Goal: Task Accomplishment & Management: Manage account settings

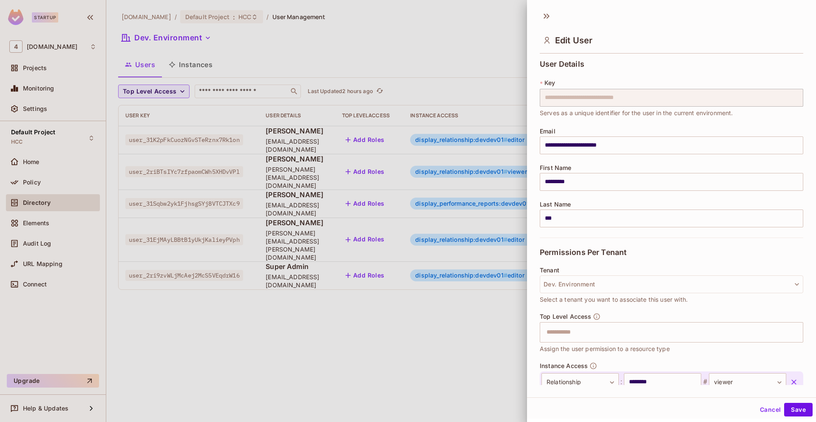
click at [762, 412] on button "Cancel" at bounding box center [770, 410] width 28 height 14
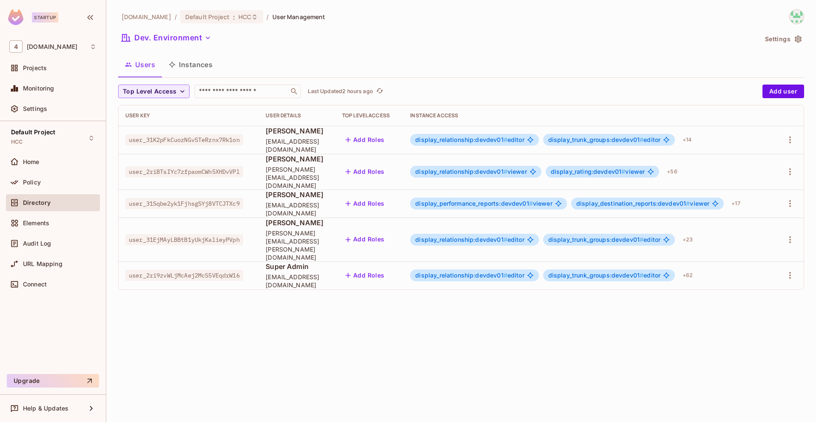
click at [479, 170] on span "display_relationship:devdev01 #" at bounding box center [461, 171] width 92 height 7
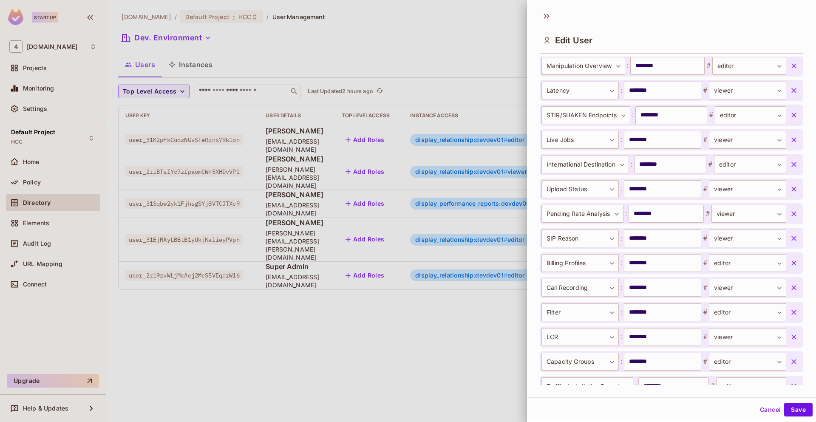
scroll to position [1460, 0]
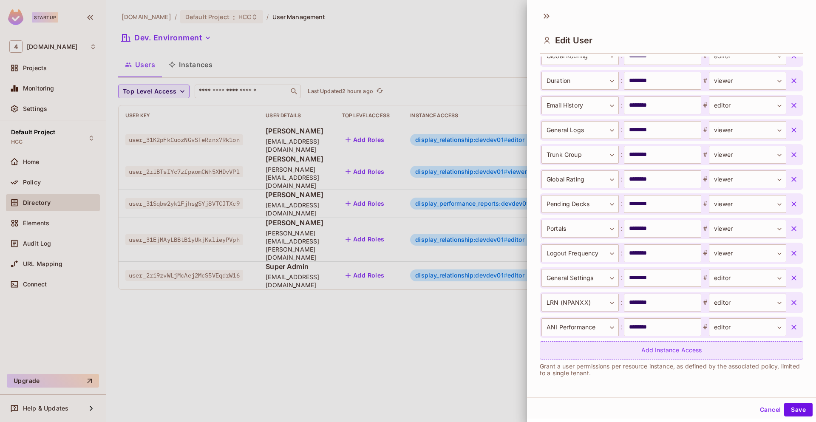
click at [640, 352] on div "Add Instance Access" at bounding box center [671, 350] width 263 height 18
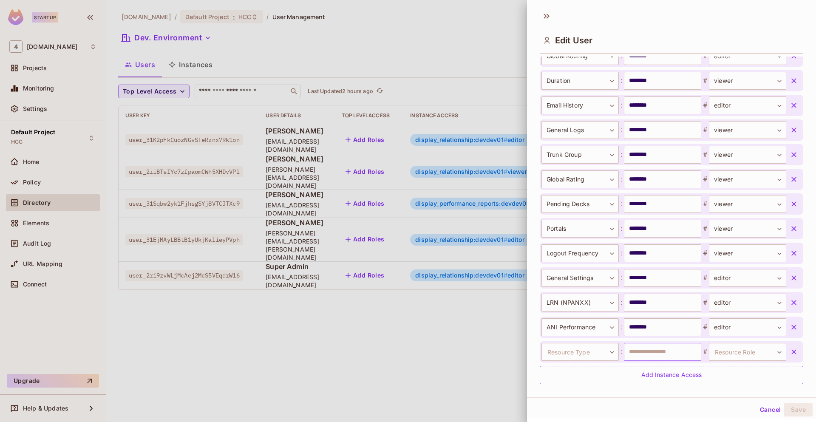
click at [597, 354] on body "Startup 4 [DOMAIN_NAME] Projects Monitoring Settings Default Project HCC Home P…" at bounding box center [408, 211] width 816 height 422
click at [597, 352] on body "Startup 4 [DOMAIN_NAME] Projects Monitoring Settings Default Project HCC Home P…" at bounding box center [408, 211] width 816 height 422
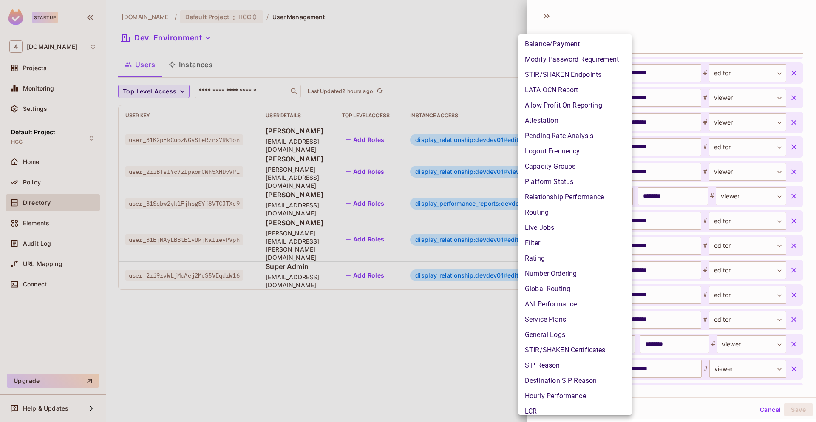
scroll to position [177, 0]
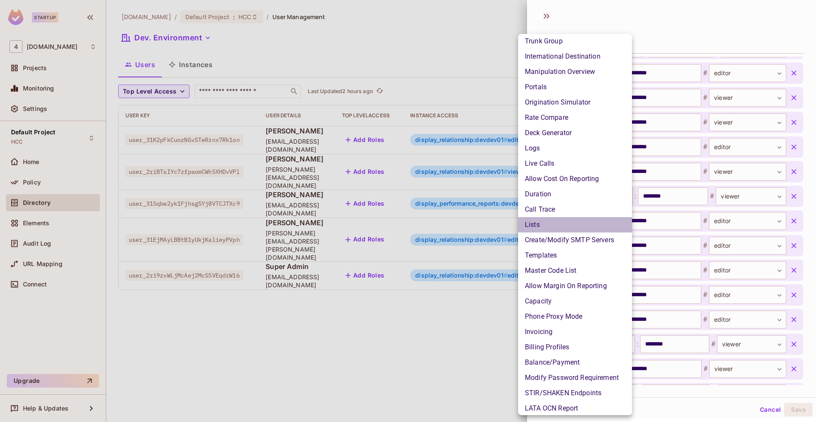
click at [537, 224] on li "Lists" at bounding box center [575, 224] width 114 height 15
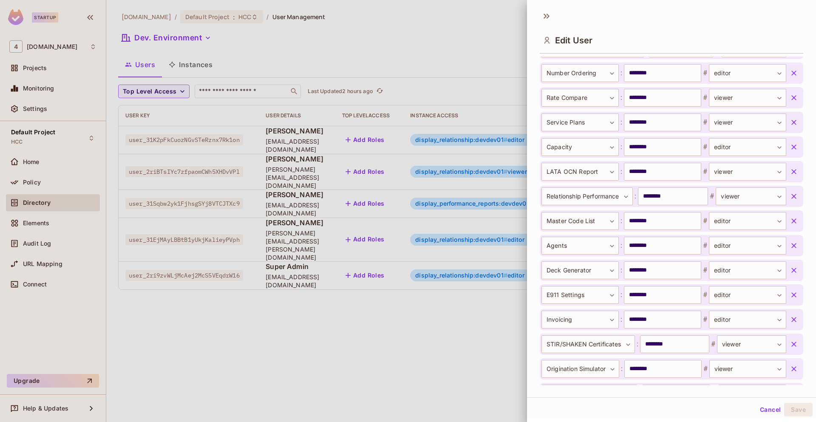
scroll to position [1484, 0]
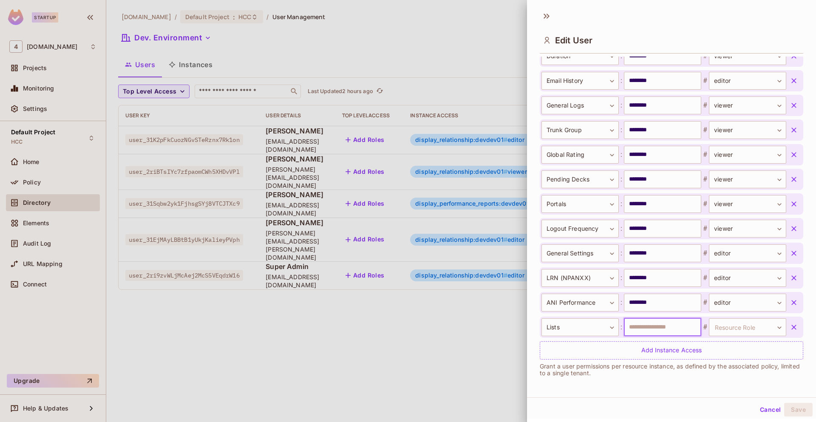
click at [665, 327] on input "text" at bounding box center [662, 327] width 77 height 18
type input "********"
click at [731, 328] on body "Startup 4 [DOMAIN_NAME] Projects Monitoring Settings Default Project HCC Home P…" at bounding box center [408, 211] width 816 height 422
click at [721, 371] on li "editor" at bounding box center [732, 367] width 78 height 15
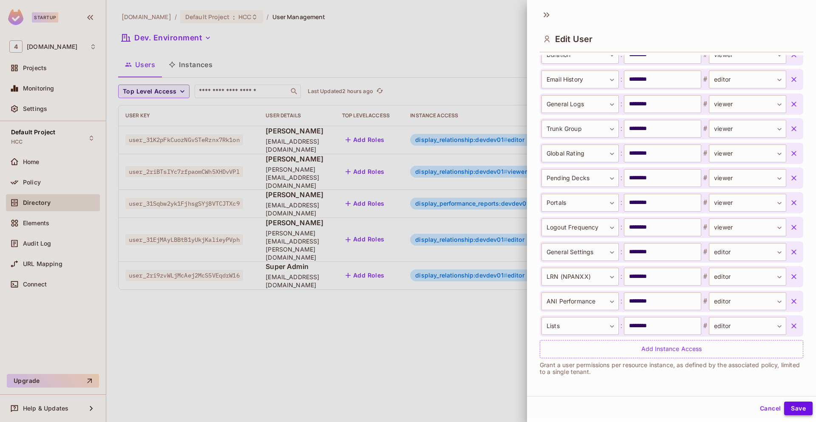
click at [796, 409] on button "Save" at bounding box center [798, 409] width 28 height 14
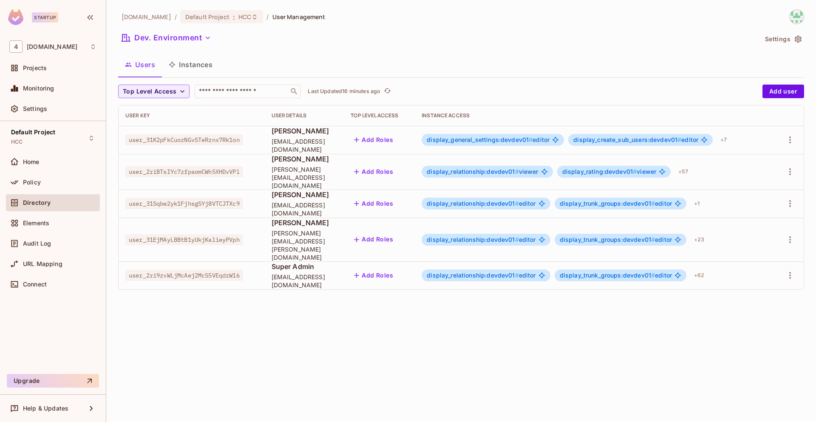
click at [474, 169] on span "display_relationship:devdev01 #" at bounding box center [473, 171] width 92 height 7
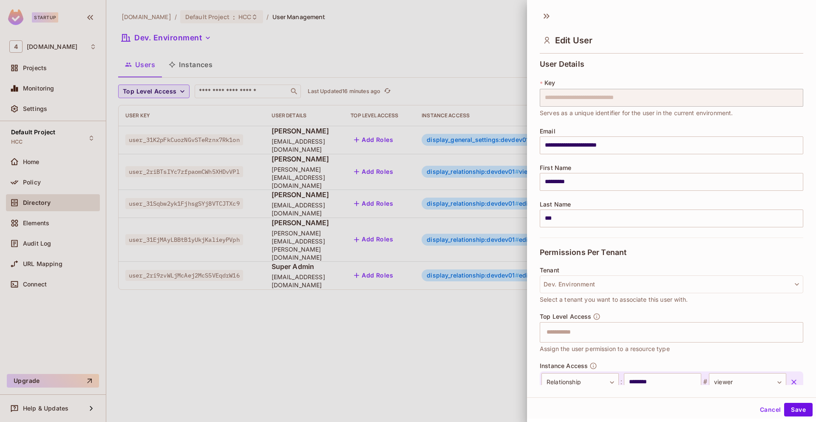
scroll to position [802, 0]
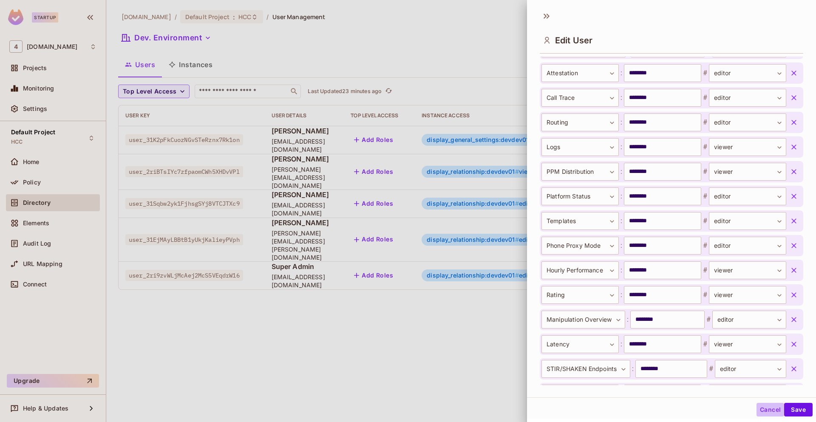
click at [759, 408] on button "Cancel" at bounding box center [770, 410] width 28 height 14
